Goal: Task Accomplishment & Management: Use online tool/utility

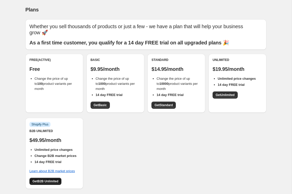
click at [51, 179] on span "Get B2B Unlimited" at bounding box center [45, 181] width 26 height 4
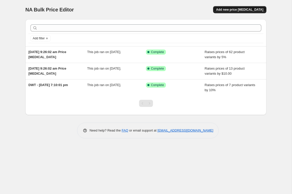
click at [239, 10] on span "Add new price [MEDICAL_DATA]" at bounding box center [239, 10] width 47 height 4
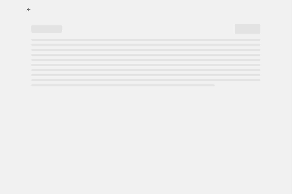
select select "percentage"
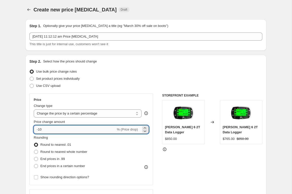
click at [54, 130] on input "-10" at bounding box center [75, 129] width 82 height 8
type input "-1"
type input "5"
click at [36, 153] on span at bounding box center [36, 152] width 4 height 4
click at [34, 150] on input "Round to nearest whole number" at bounding box center [34, 150] width 0 height 0
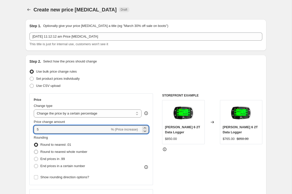
radio input "true"
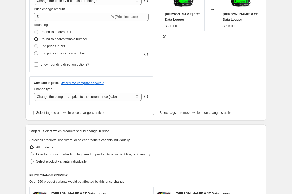
scroll to position [113, 0]
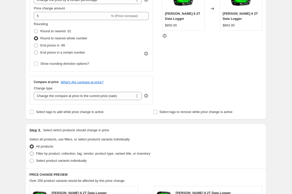
click at [32, 155] on span at bounding box center [32, 153] width 4 height 4
click at [30, 152] on input "Filter by product, collection, tag, vendor, product type, variant title, or inv…" at bounding box center [30, 151] width 0 height 0
radio input "true"
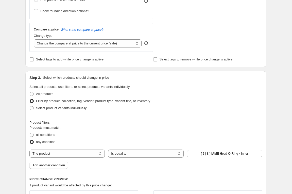
scroll to position [165, 0]
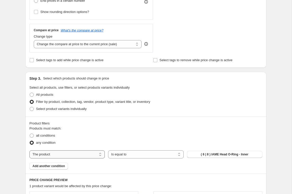
click at [99, 154] on select "The product The product's collection The product's tag The product's vendor The…" at bounding box center [66, 154] width 75 height 8
select select "vendor"
click at [225, 154] on span "AA Vinnyes Metal" at bounding box center [224, 154] width 25 height 4
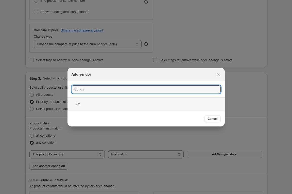
type input "Kg"
click at [79, 104] on div "KG" at bounding box center [145, 103] width 157 height 13
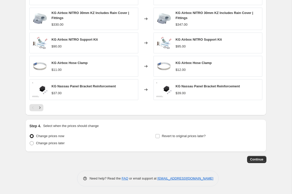
scroll to position [378, 0]
click at [259, 157] on span "Continue" at bounding box center [256, 159] width 13 height 4
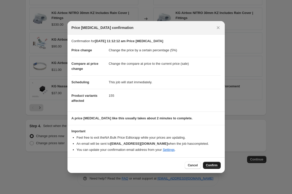
click at [214, 165] on span "Confirm" at bounding box center [212, 165] width 12 height 4
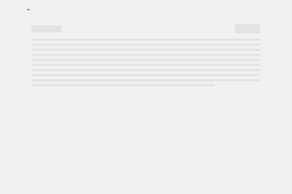
select select "percentage"
select select "vendor"
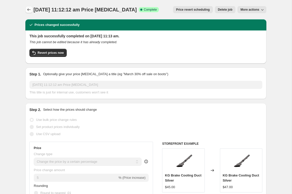
click at [28, 10] on icon "Price change jobs" at bounding box center [28, 9] width 5 height 5
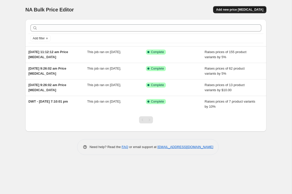
click at [241, 10] on span "Add new price [MEDICAL_DATA]" at bounding box center [239, 10] width 47 height 4
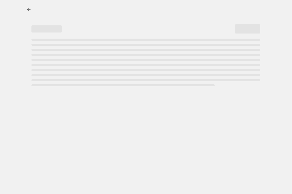
select select "percentage"
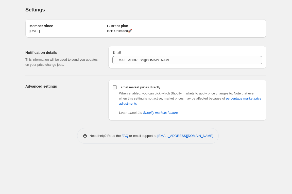
click at [115, 85] on input "Target market prices directly" at bounding box center [115, 87] width 4 height 4
click at [113, 87] on input "Target market prices directly" at bounding box center [115, 87] width 4 height 4
checkbox input "false"
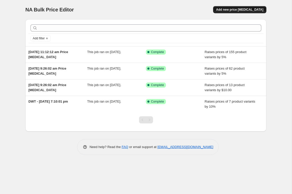
click at [244, 11] on span "Add new price [MEDICAL_DATA]" at bounding box center [239, 10] width 47 height 4
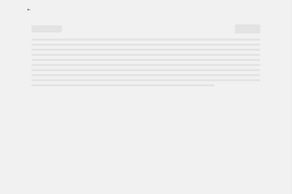
select select "percentage"
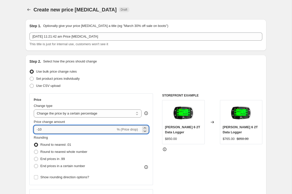
click at [44, 130] on input "-10" at bounding box center [75, 129] width 82 height 8
drag, startPoint x: 44, startPoint y: 129, endPoint x: 20, endPoint y: 127, distance: 23.9
type input "5"
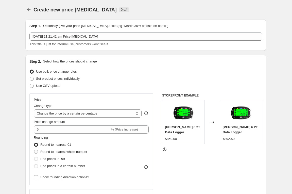
click at [37, 151] on span at bounding box center [36, 152] width 4 height 4
click at [34, 150] on input "Round to nearest whole number" at bounding box center [34, 150] width 0 height 0
radio input "true"
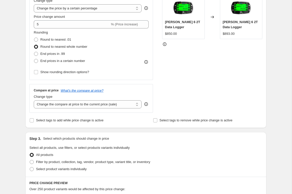
scroll to position [111, 0]
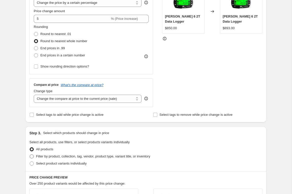
click at [31, 156] on span at bounding box center [32, 156] width 4 height 4
click at [30, 154] on input "Filter by product, collection, tag, vendor, product type, variant title, or inv…" at bounding box center [30, 154] width 0 height 0
radio input "true"
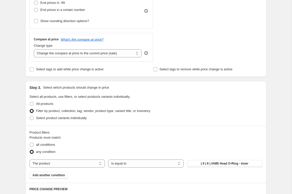
scroll to position [162, 0]
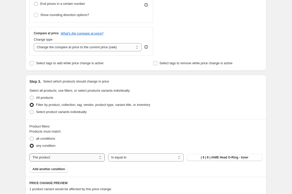
click at [64, 156] on select "The product The product's collection The product's tag The product's vendor The…" at bounding box center [66, 157] width 75 height 8
select select "vendor"
click at [234, 157] on span "AA Vinnyes Metal" at bounding box center [224, 157] width 25 height 4
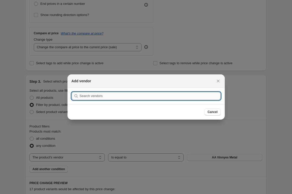
click at [118, 98] on input ":r6u:" at bounding box center [150, 96] width 141 height 8
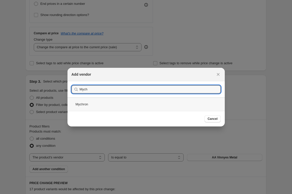
type input "Mych"
click at [85, 103] on div "Mychron" at bounding box center [145, 103] width 157 height 13
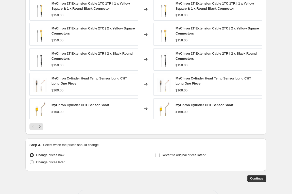
scroll to position [332, 0]
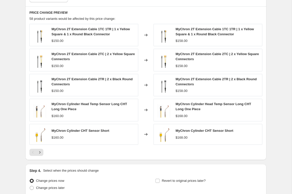
click at [41, 153] on icon "Next" at bounding box center [39, 152] width 5 height 5
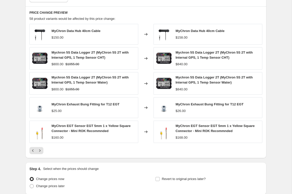
click at [40, 151] on icon "Next" at bounding box center [39, 150] width 1 height 2
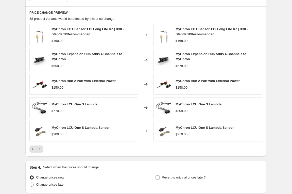
click at [41, 150] on icon "Next" at bounding box center [39, 148] width 5 height 5
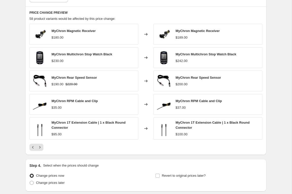
click at [41, 150] on button "Next" at bounding box center [39, 146] width 7 height 7
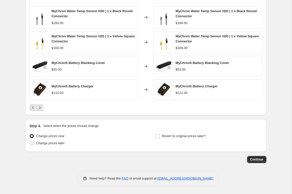
scroll to position [382, 0]
click at [257, 157] on span "Continue" at bounding box center [256, 159] width 13 height 4
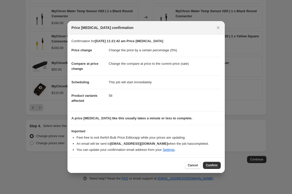
click at [210, 167] on span "Confirm" at bounding box center [212, 165] width 12 height 4
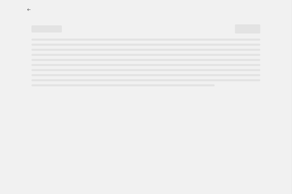
select select "percentage"
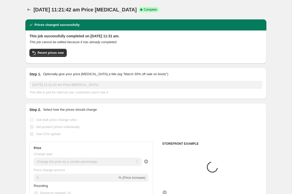
select select "vendor"
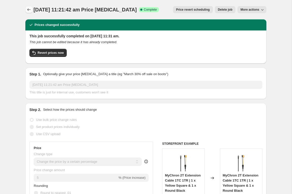
click at [31, 6] on button "Price change jobs" at bounding box center [28, 9] width 7 height 7
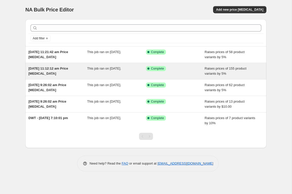
click at [47, 74] on span "[DATE] 11:12:12 am Price [MEDICAL_DATA]" at bounding box center [48, 70] width 40 height 9
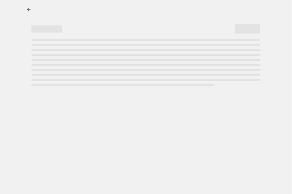
select select "percentage"
select select "vendor"
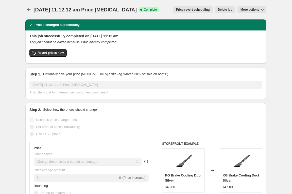
click at [233, 53] on div "Revert prices now" at bounding box center [145, 54] width 233 height 11
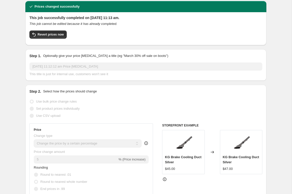
scroll to position [19, 0]
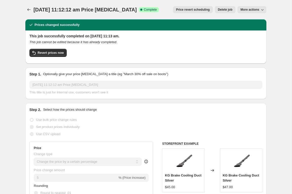
scroll to position [0, 0]
click at [261, 10] on icon "button" at bounding box center [262, 9] width 5 height 5
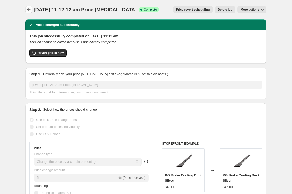
click at [30, 10] on icon "Price change jobs" at bounding box center [28, 9] width 5 height 5
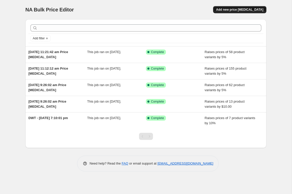
click at [244, 10] on span "Add new price [MEDICAL_DATA]" at bounding box center [239, 10] width 47 height 4
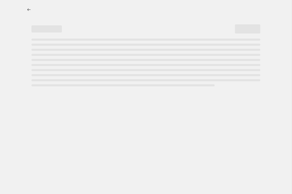
select select "percentage"
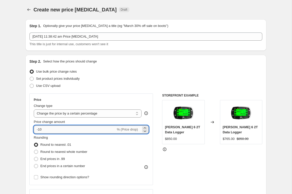
click at [45, 132] on input "-10" at bounding box center [75, 129] width 82 height 8
drag, startPoint x: 49, startPoint y: 129, endPoint x: 24, endPoint y: 129, distance: 25.1
type input "10"
click at [37, 151] on span at bounding box center [36, 152] width 4 height 4
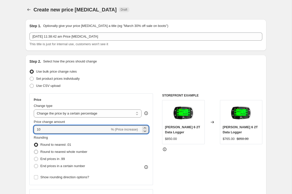
click at [34, 150] on input "Round to nearest whole number" at bounding box center [34, 150] width 0 height 0
radio input "true"
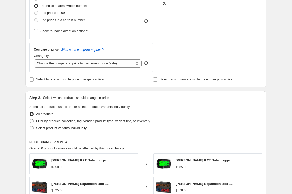
scroll to position [148, 0]
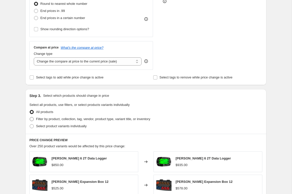
click at [32, 119] on span at bounding box center [32, 119] width 4 height 4
click at [30, 117] on input "Filter by product, collection, tag, vendor, product type, variant title, or inv…" at bounding box center [30, 117] width 0 height 0
radio input "true"
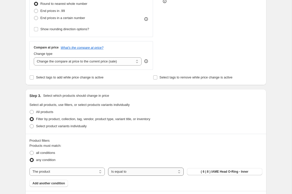
click at [134, 172] on select "Is equal to Is not equal to" at bounding box center [145, 171] width 75 height 8
click at [69, 173] on select "The product The product's collection The product's tag The product's vendor The…" at bounding box center [66, 171] width 75 height 8
click at [68, 170] on select "The product The product's collection The product's tag The product's vendor The…" at bounding box center [66, 171] width 75 height 8
select select "vendor"
click at [225, 172] on span "AA Vinnyes Metal" at bounding box center [224, 171] width 25 height 4
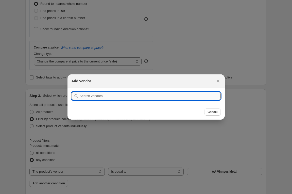
click at [114, 96] on input ":r72:" at bounding box center [150, 96] width 141 height 8
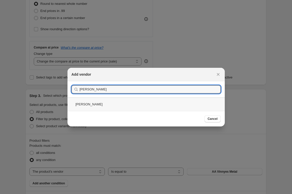
type input "[PERSON_NAME]"
click at [81, 103] on div "[PERSON_NAME]" at bounding box center [145, 103] width 157 height 13
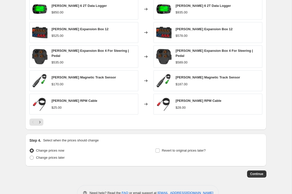
scroll to position [328, 0]
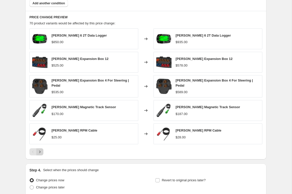
click at [42, 150] on icon "Next" at bounding box center [39, 151] width 5 height 5
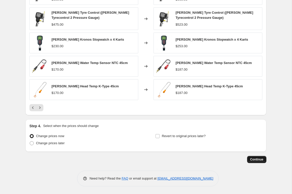
scroll to position [380, 0]
click at [256, 157] on span "Continue" at bounding box center [256, 159] width 13 height 4
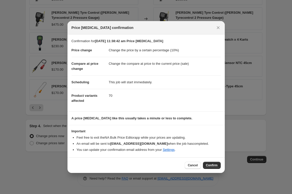
click at [216, 166] on span "Confirm" at bounding box center [212, 165] width 12 height 4
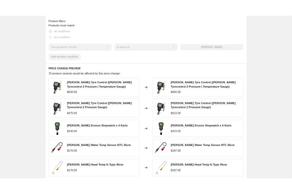
scroll to position [380, 0]
